Goal: Register for event/course

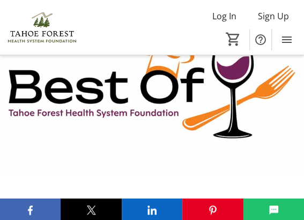
scroll to position [107, 0]
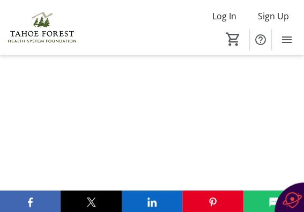
click at [258, 94] on div at bounding box center [152, 106] width 304 height 212
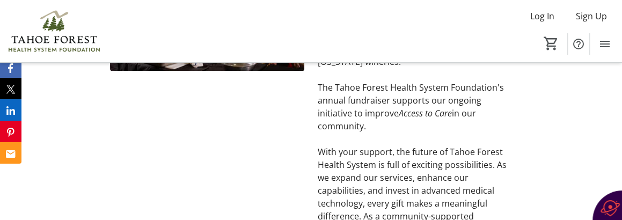
scroll to position [537, 0]
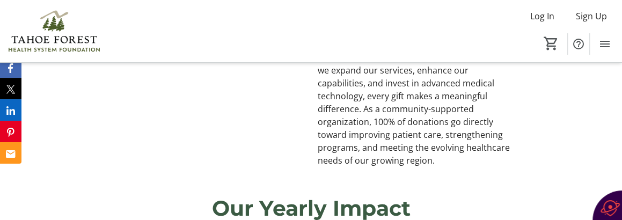
click at [318, 136] on div "Join us on the shores of [GEOGRAPHIC_DATA] for an unforgettable evening featuri…" at bounding box center [414, 38] width 207 height 258
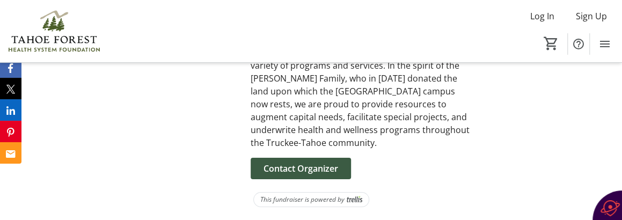
scroll to position [4812, 0]
